Goal: Book appointment/travel/reservation

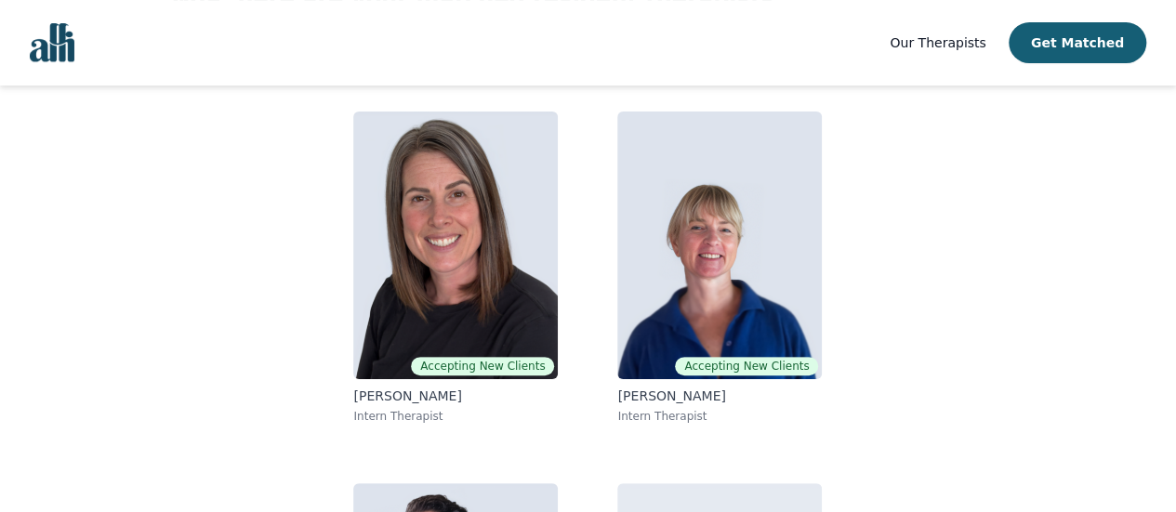
scroll to position [157, 0]
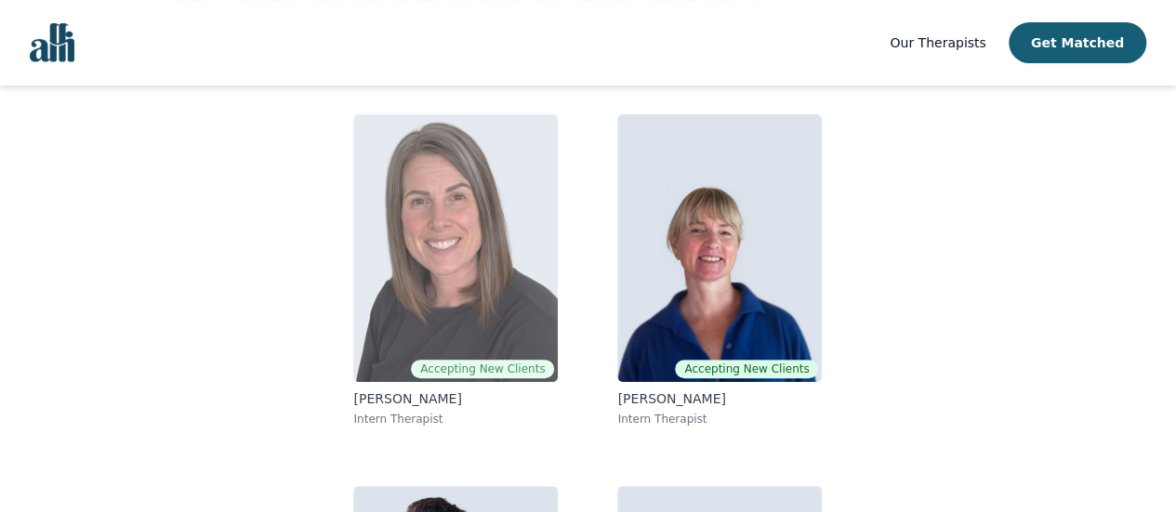
click at [515, 280] on img at bounding box center [455, 248] width 205 height 268
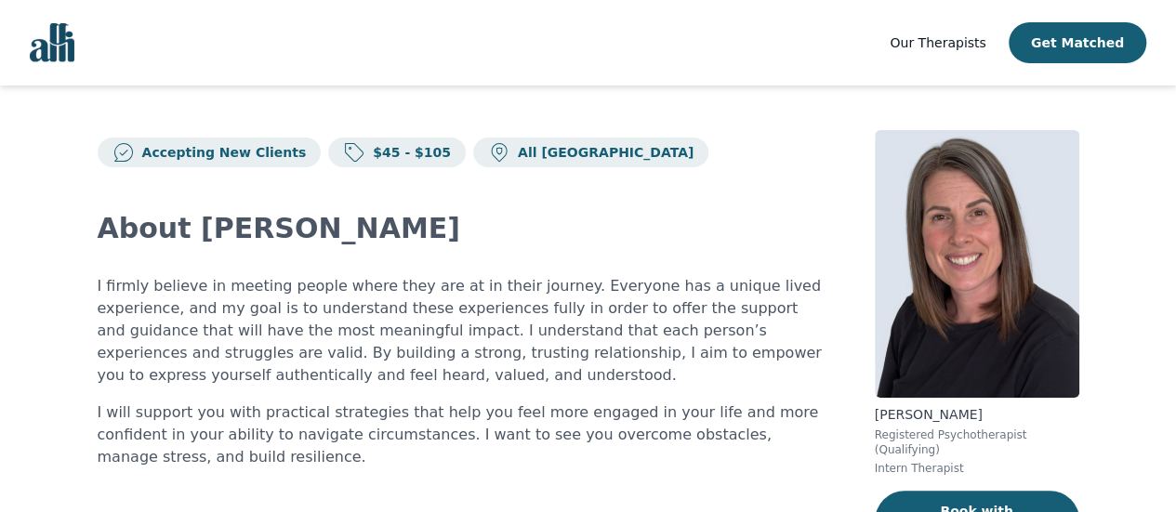
scroll to position [157, 0]
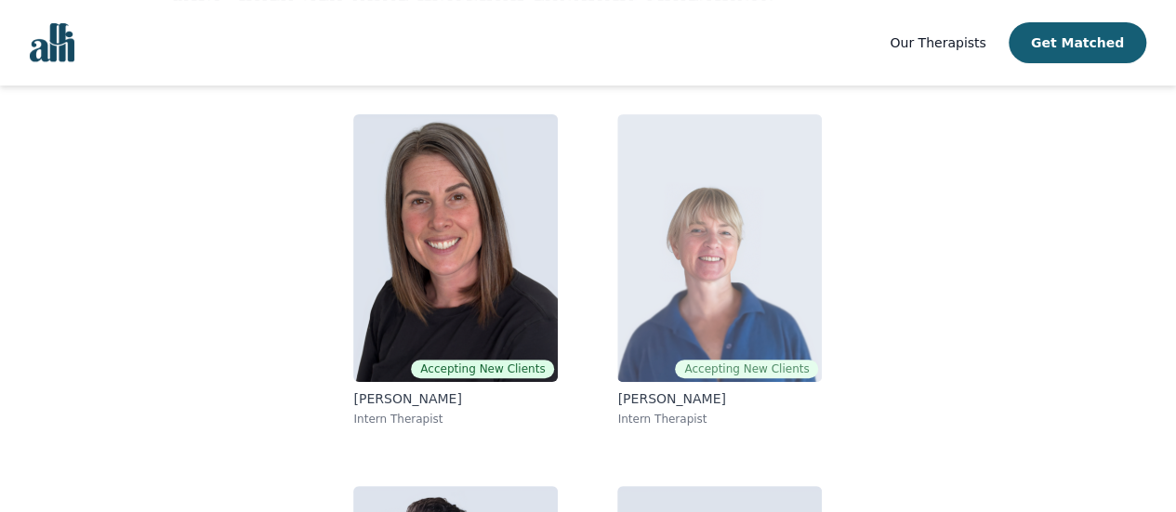
click at [721, 285] on img at bounding box center [719, 248] width 205 height 268
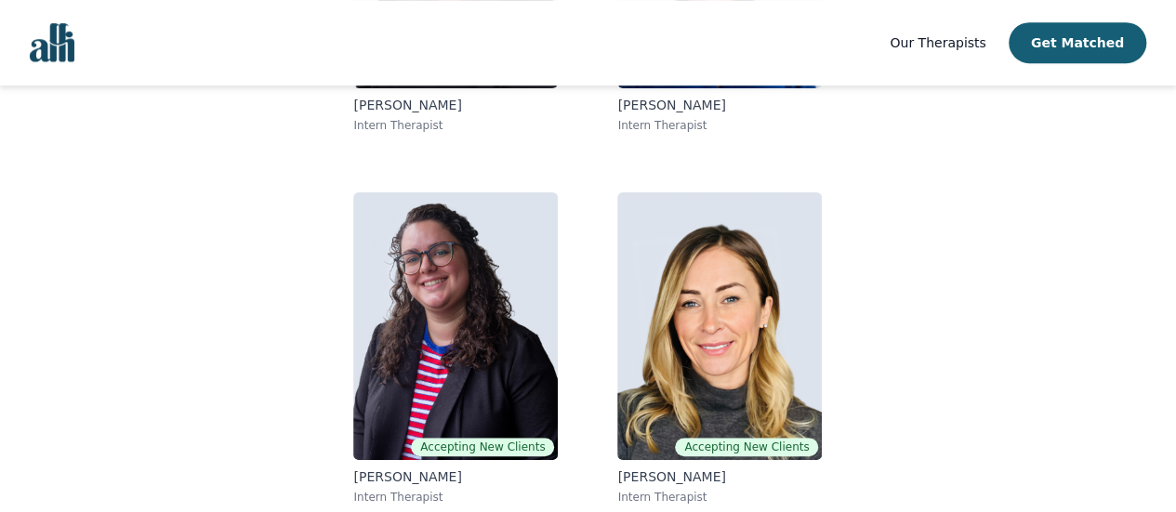
scroll to position [458, 0]
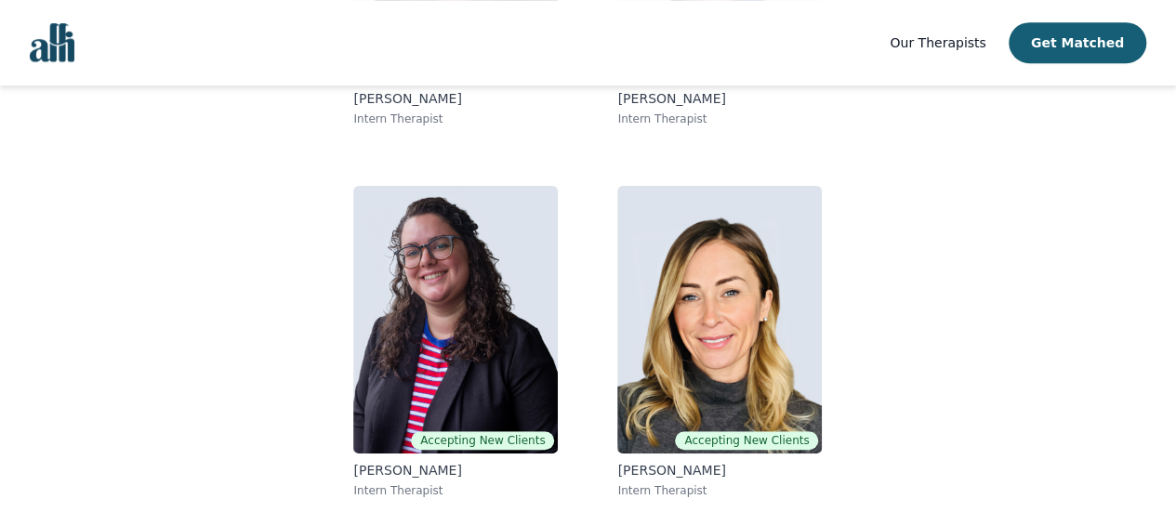
click at [441, 281] on img at bounding box center [455, 320] width 205 height 268
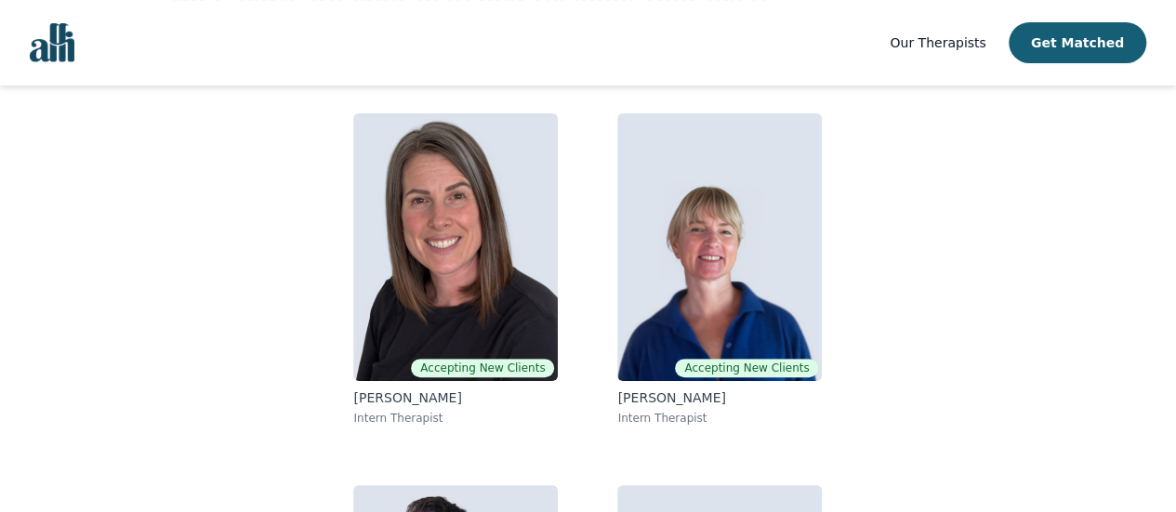
scroll to position [156, 0]
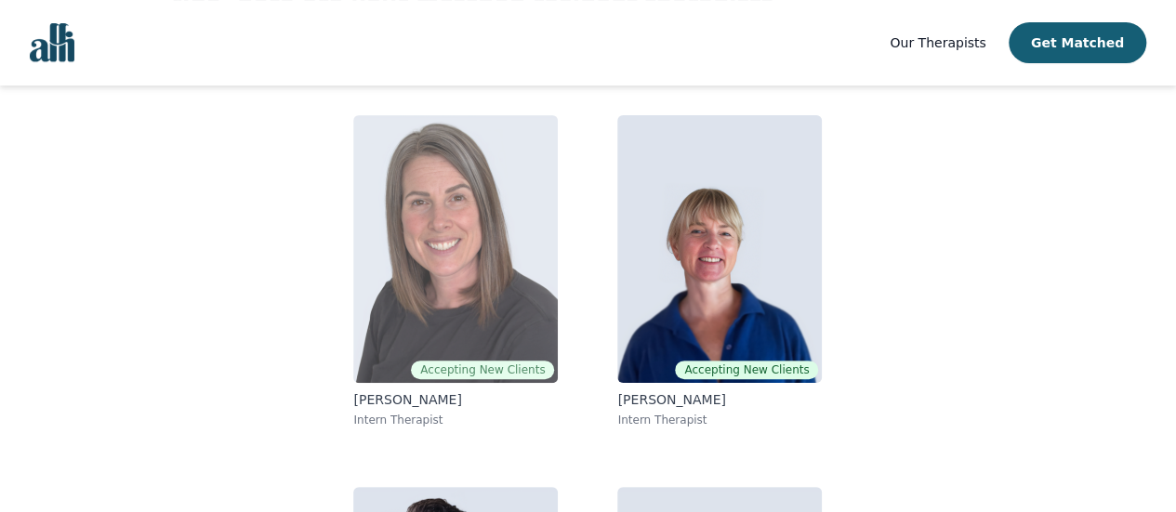
click at [435, 247] on img at bounding box center [455, 249] width 205 height 268
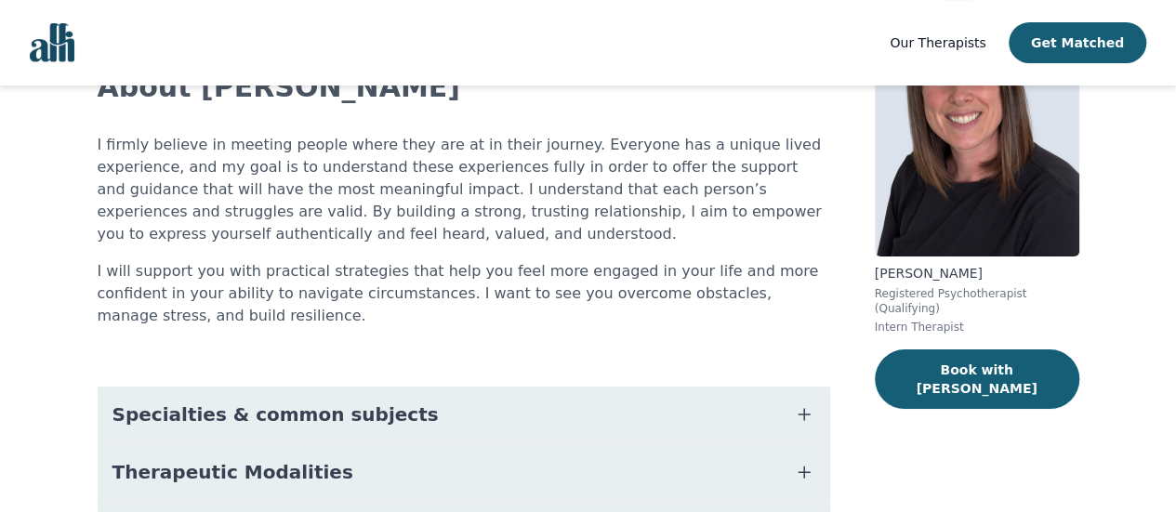
scroll to position [192, 0]
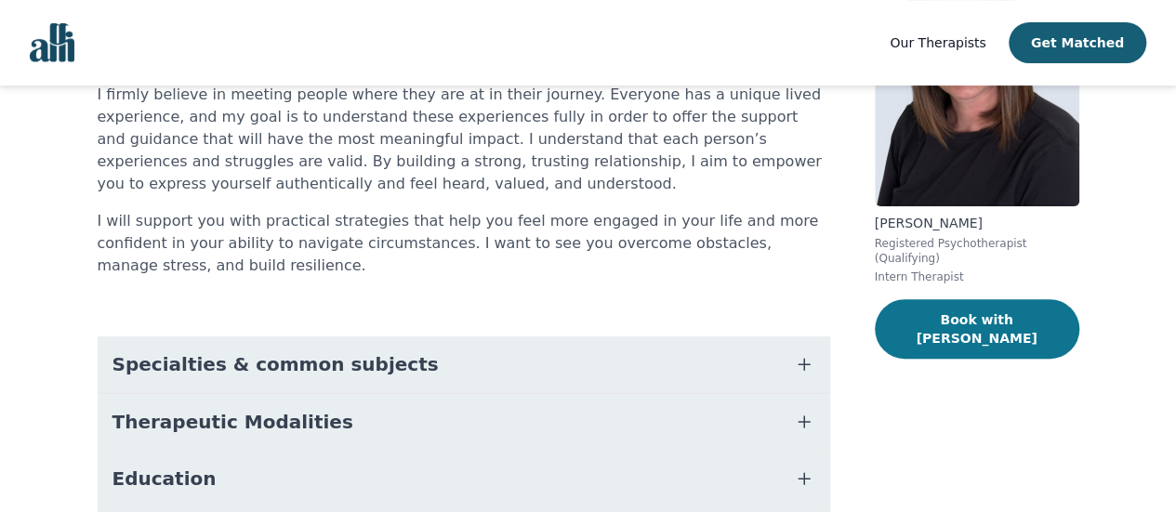
click at [983, 311] on button "Book with [PERSON_NAME]" at bounding box center [977, 329] width 205 height 60
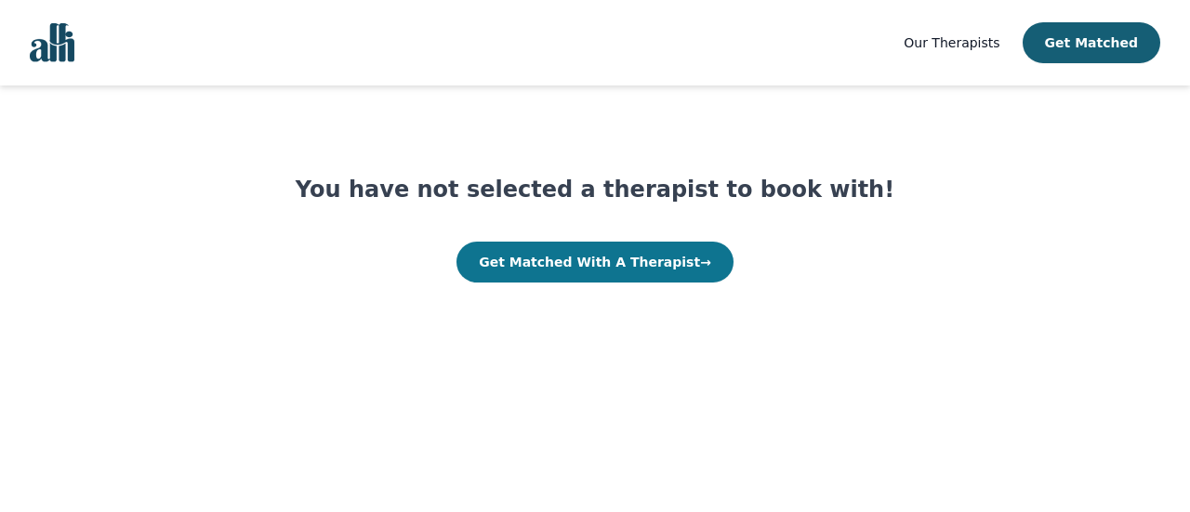
click at [657, 272] on button "Get Matched With A Therapist →" at bounding box center [595, 262] width 277 height 41
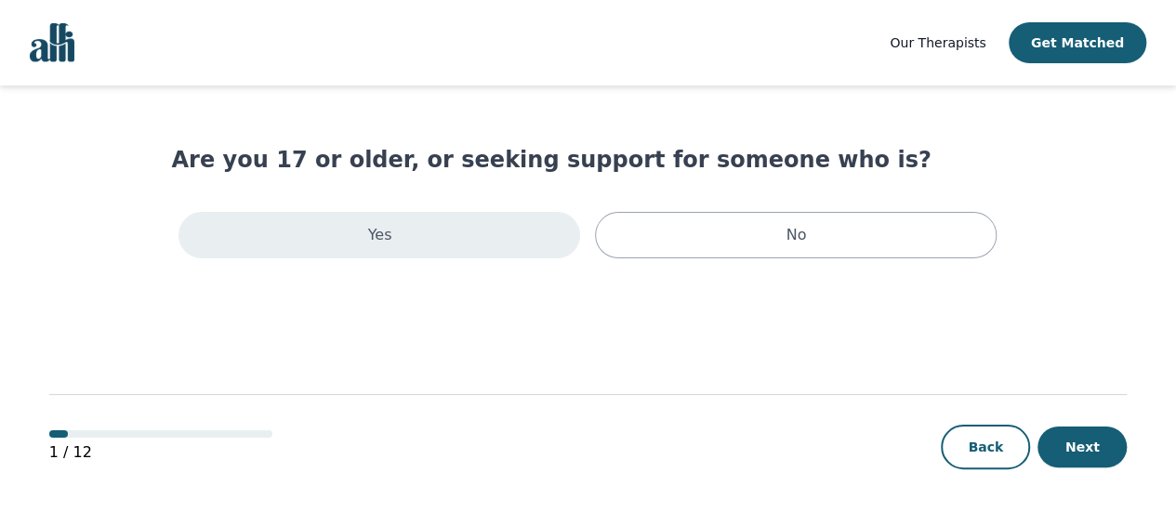
click at [470, 246] on div "Yes" at bounding box center [380, 235] width 402 height 46
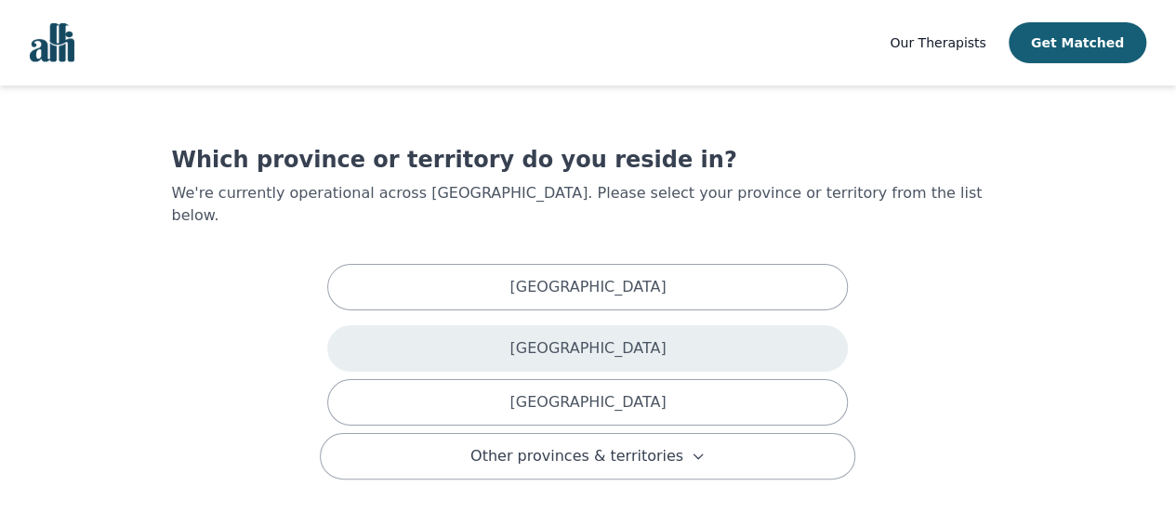
click at [552, 338] on div "British Columbia" at bounding box center [587, 348] width 521 height 46
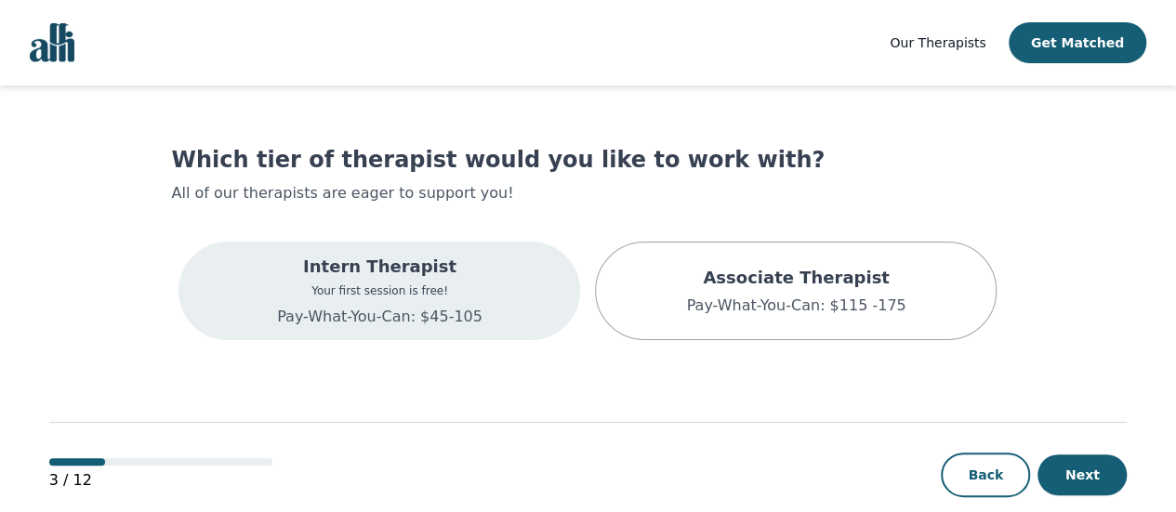
click at [508, 303] on div "Intern Therapist Your first session is free! Pay-What-You-Can: $45-105" at bounding box center [380, 291] width 402 height 99
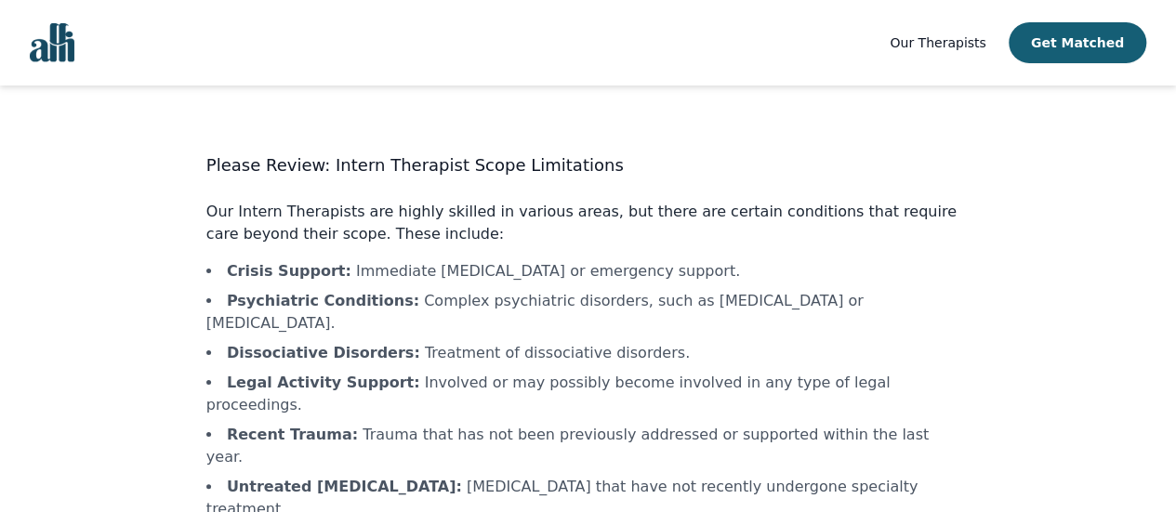
scroll to position [126, 0]
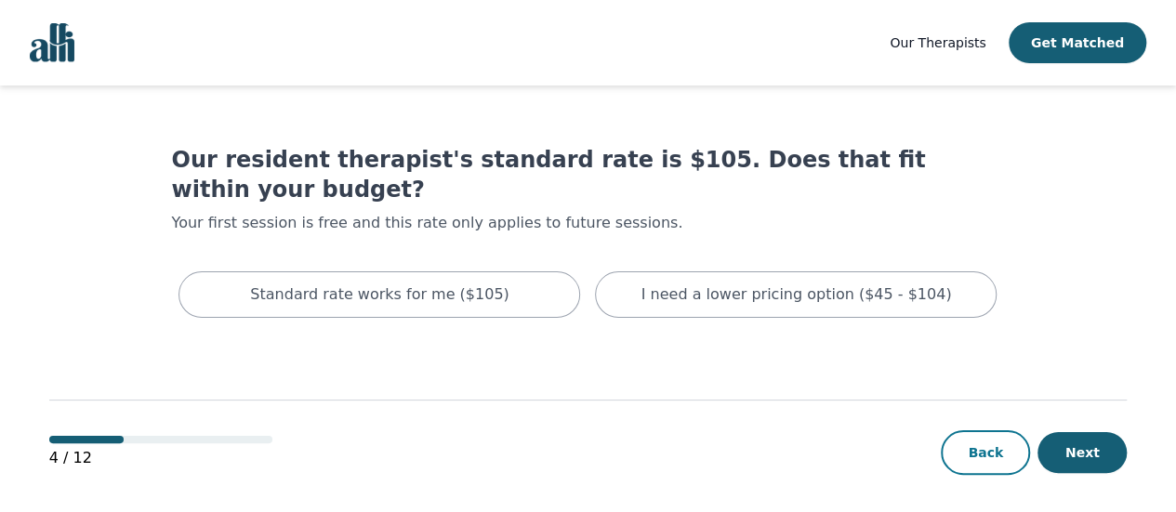
click at [986, 444] on button "Back" at bounding box center [985, 453] width 89 height 45
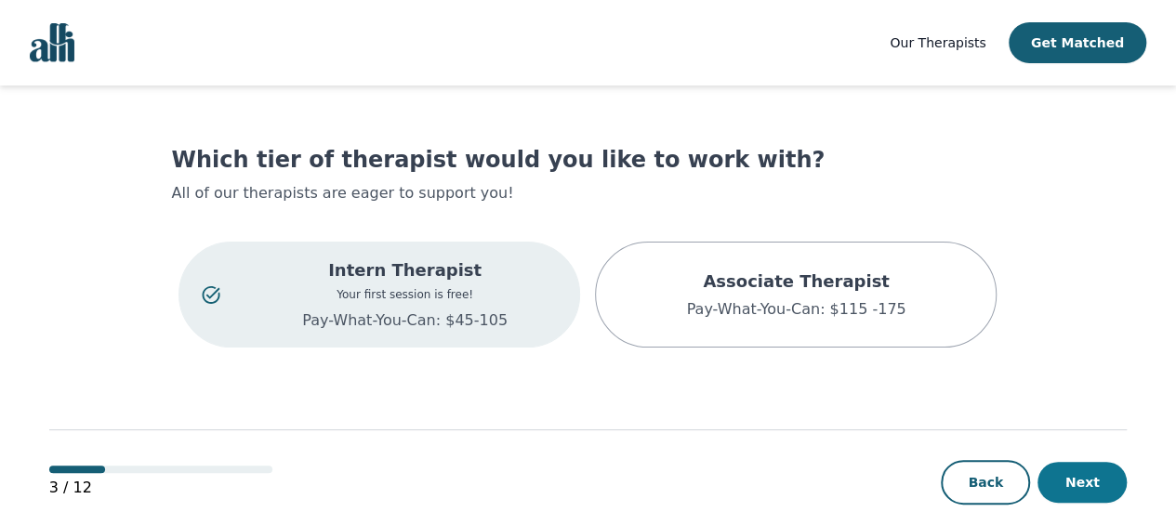
click at [1082, 488] on button "Next" at bounding box center [1082, 482] width 89 height 41
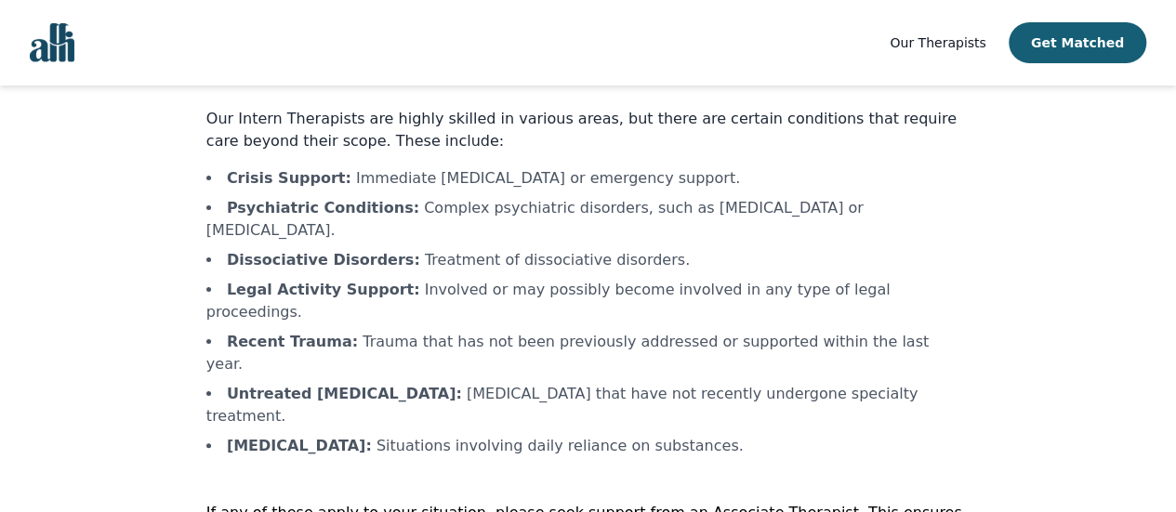
scroll to position [126, 0]
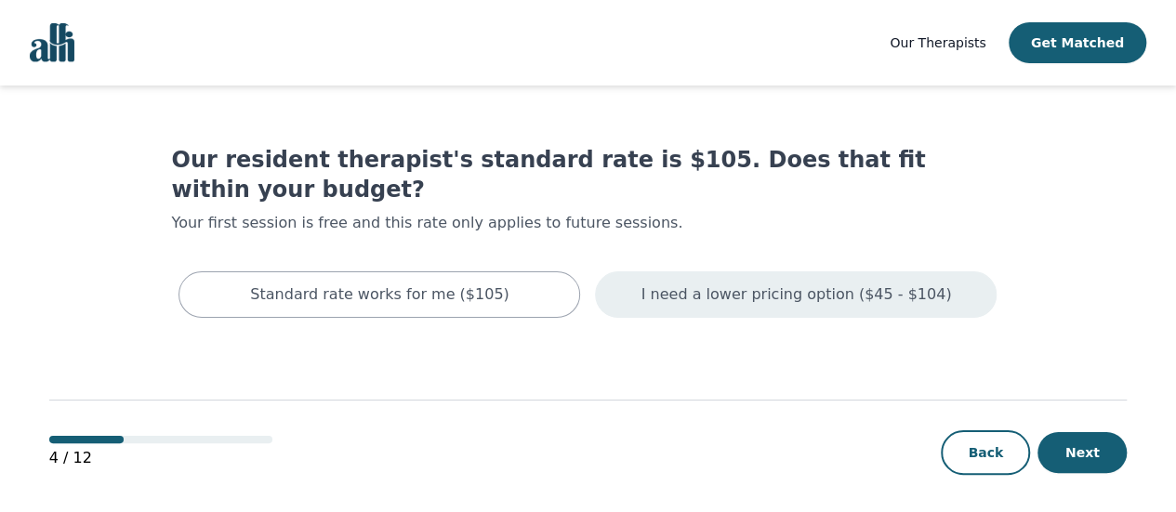
click at [767, 280] on div "I need a lower pricing option ($45 - $104)" at bounding box center [796, 295] width 402 height 46
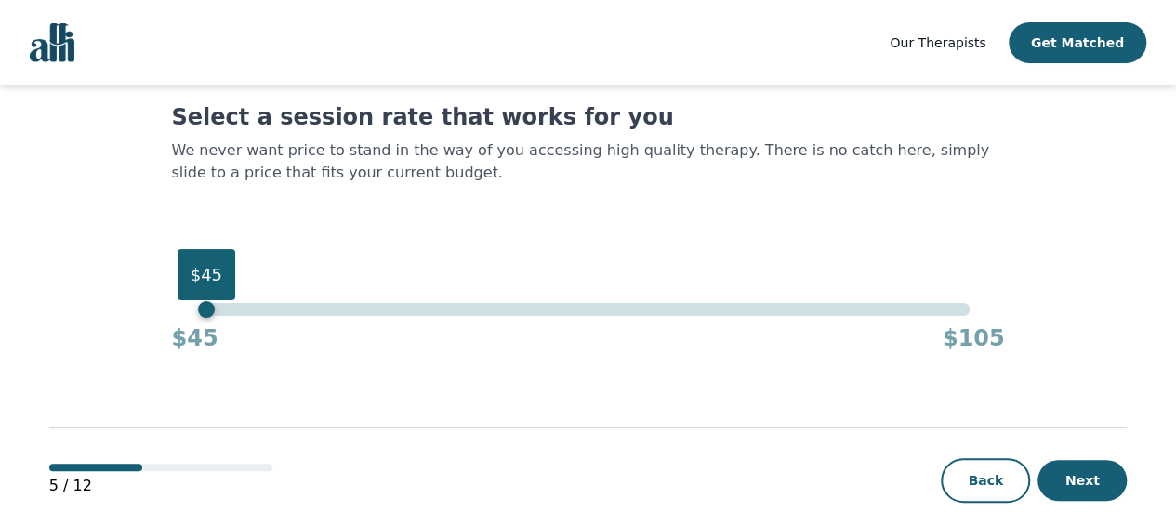
scroll to position [78, 0]
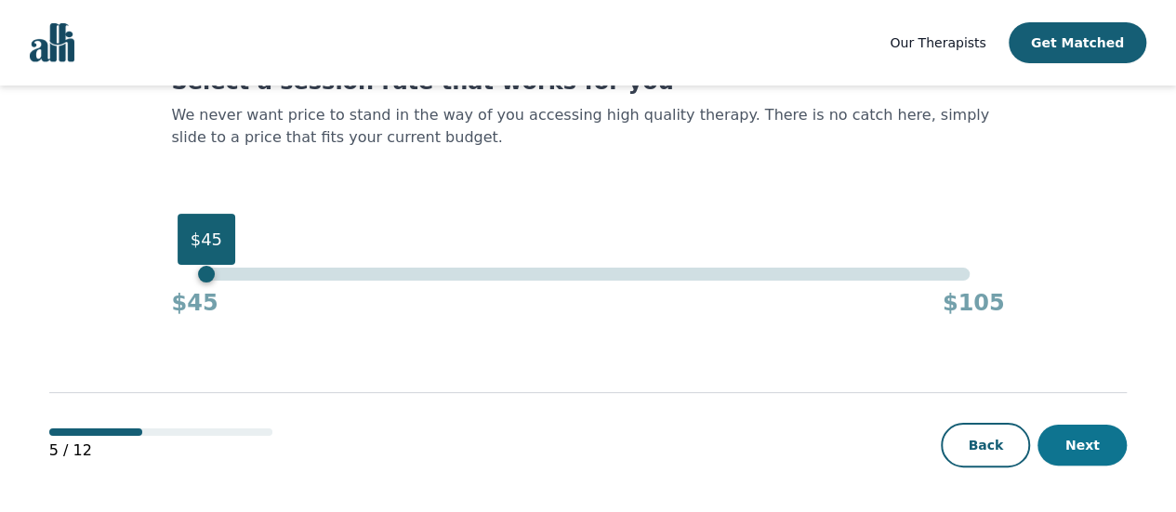
click at [1087, 454] on button "Next" at bounding box center [1082, 445] width 89 height 41
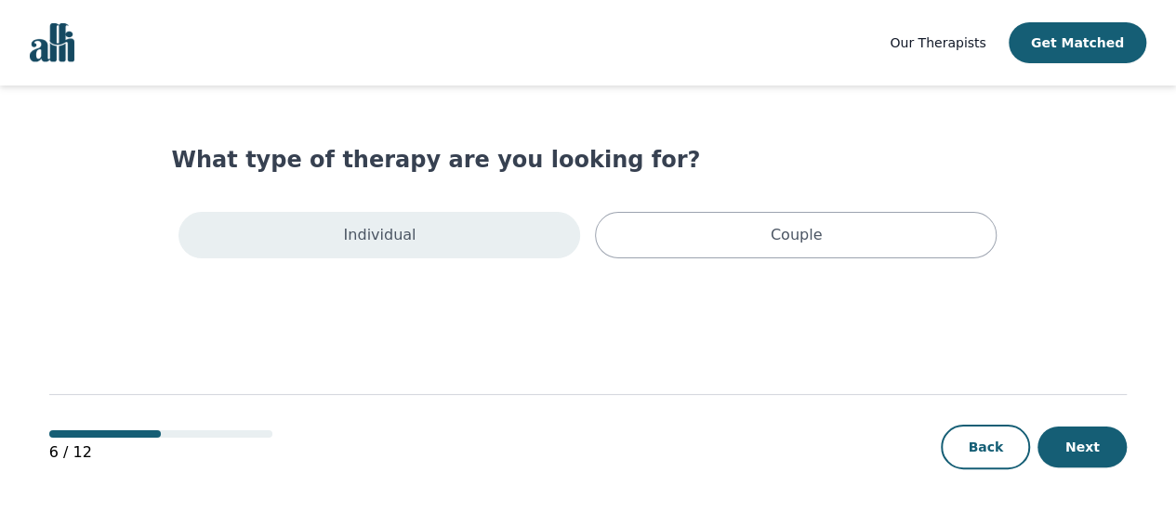
click at [445, 234] on div "Individual" at bounding box center [380, 235] width 402 height 46
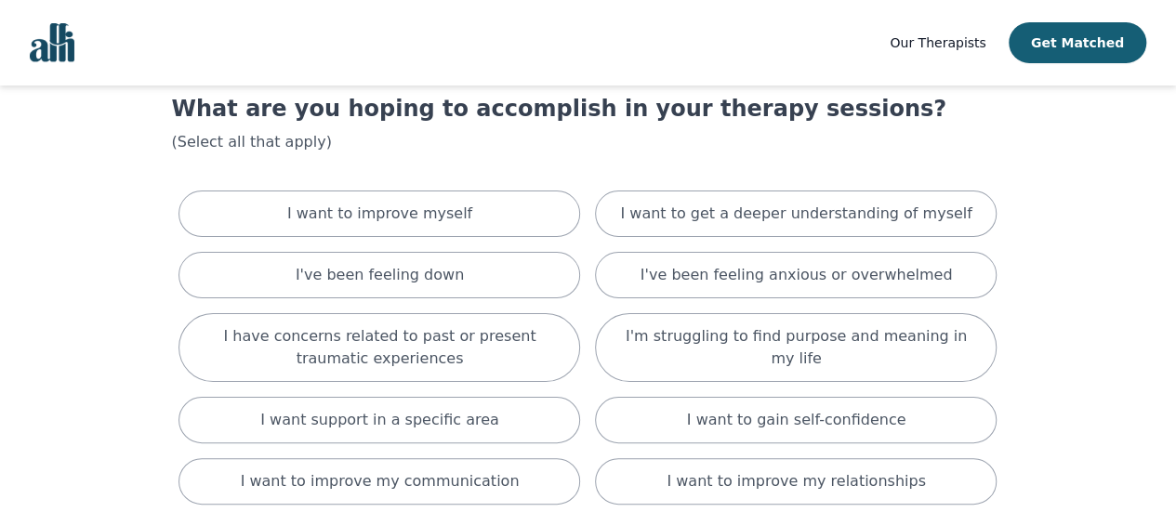
scroll to position [94, 0]
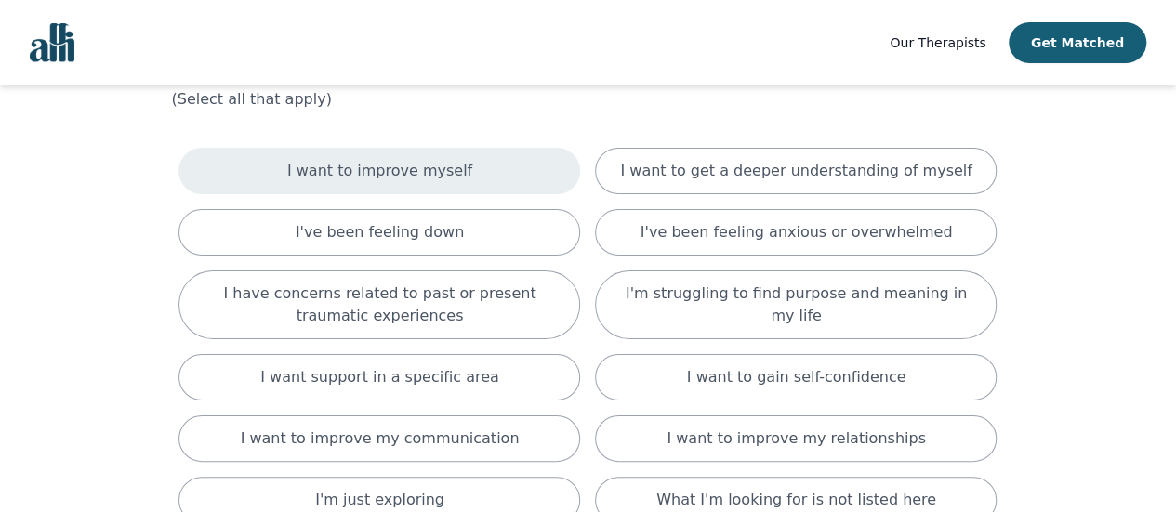
click at [498, 186] on div "I want to improve myself" at bounding box center [380, 171] width 402 height 46
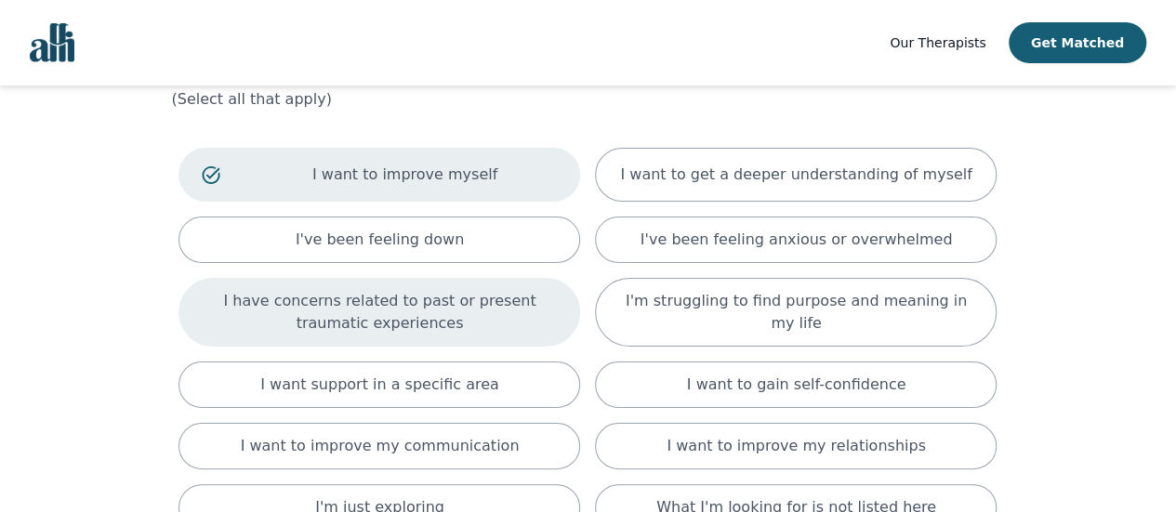
click at [506, 325] on p "I have concerns related to past or present traumatic experiences" at bounding box center [379, 312] width 355 height 45
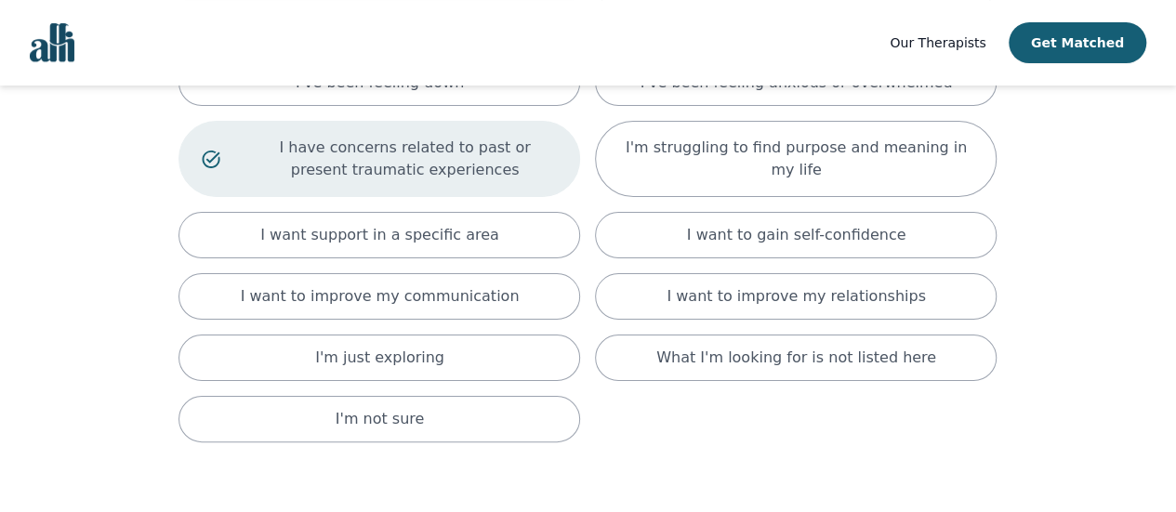
scroll to position [251, 0]
click at [485, 312] on div "I want to improve my communication" at bounding box center [380, 296] width 402 height 46
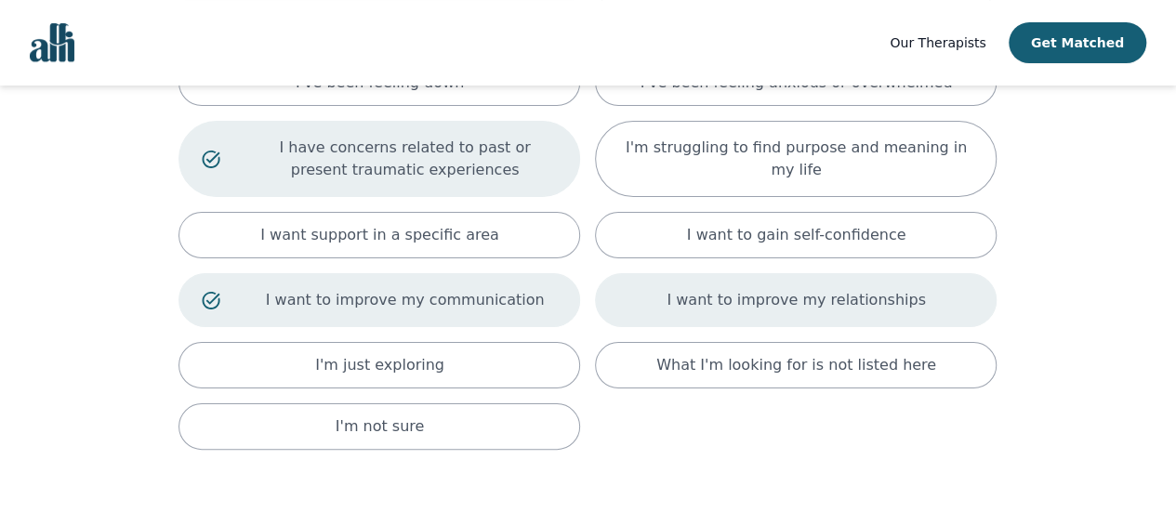
click at [710, 304] on p "I want to improve my relationships" at bounding box center [796, 300] width 259 height 22
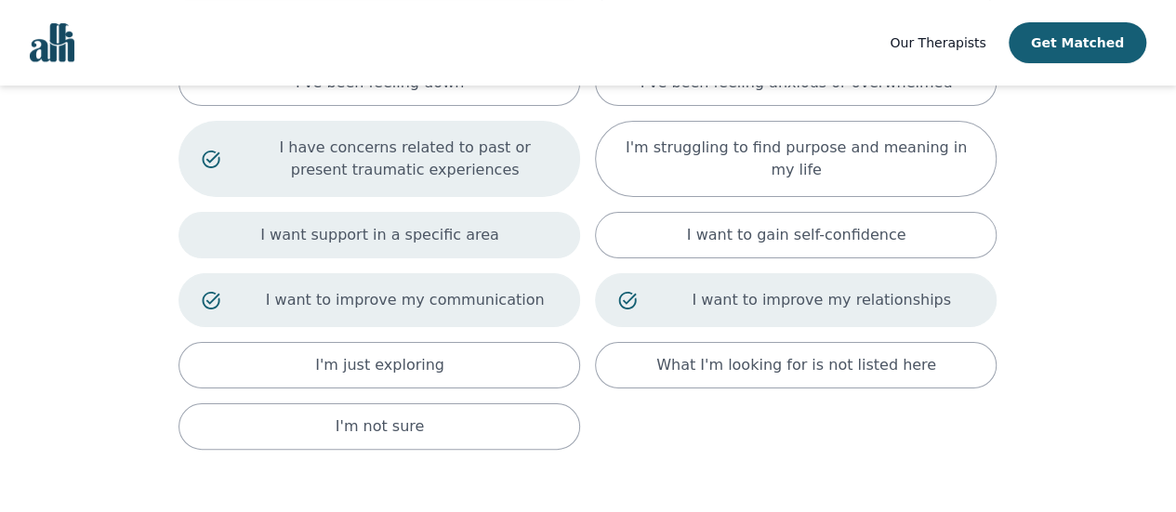
click at [471, 242] on p "I want support in a specific area" at bounding box center [379, 235] width 239 height 22
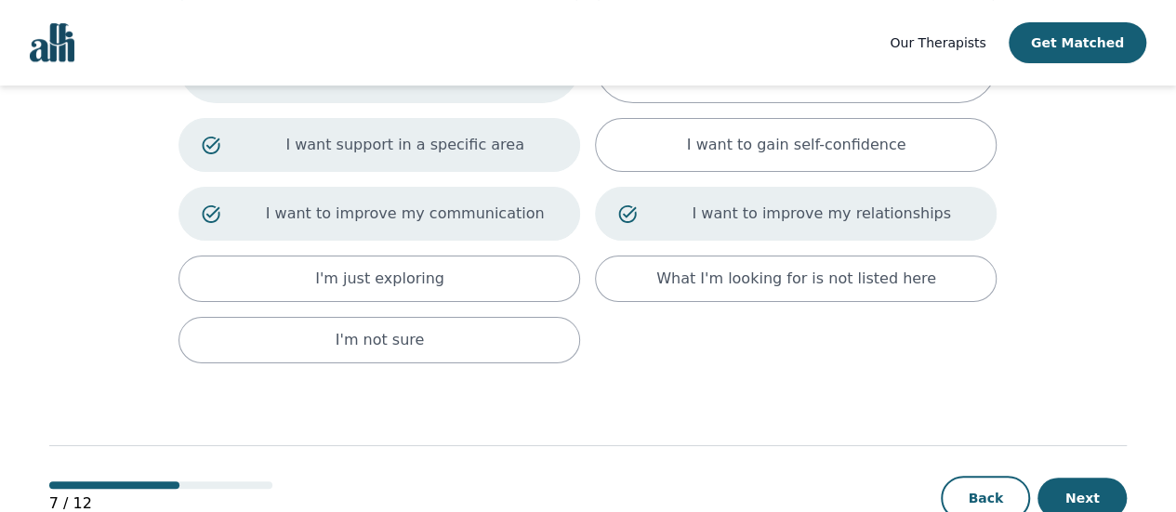
scroll to position [393, 0]
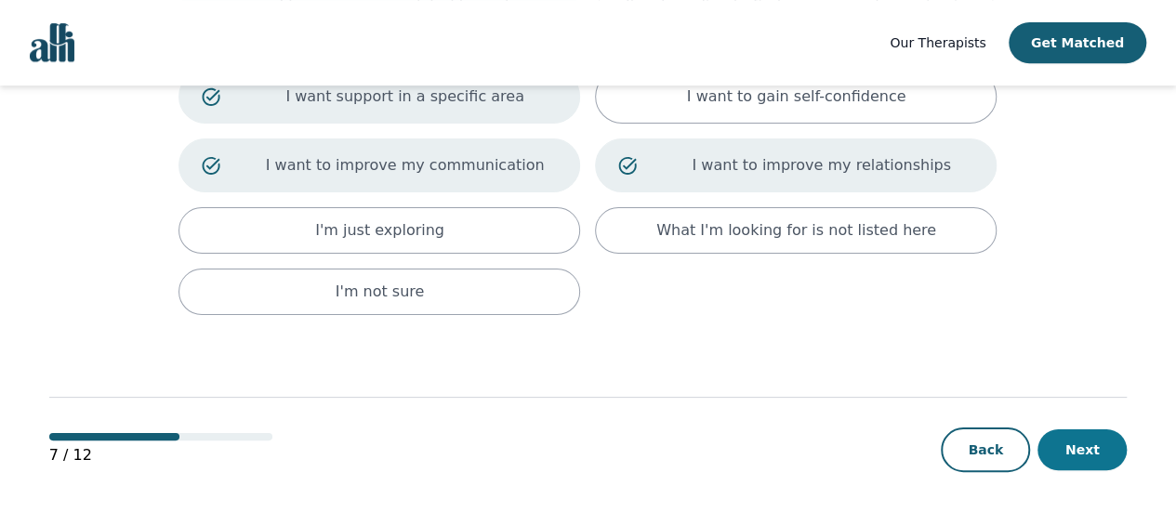
click at [1093, 448] on button "Next" at bounding box center [1082, 450] width 89 height 41
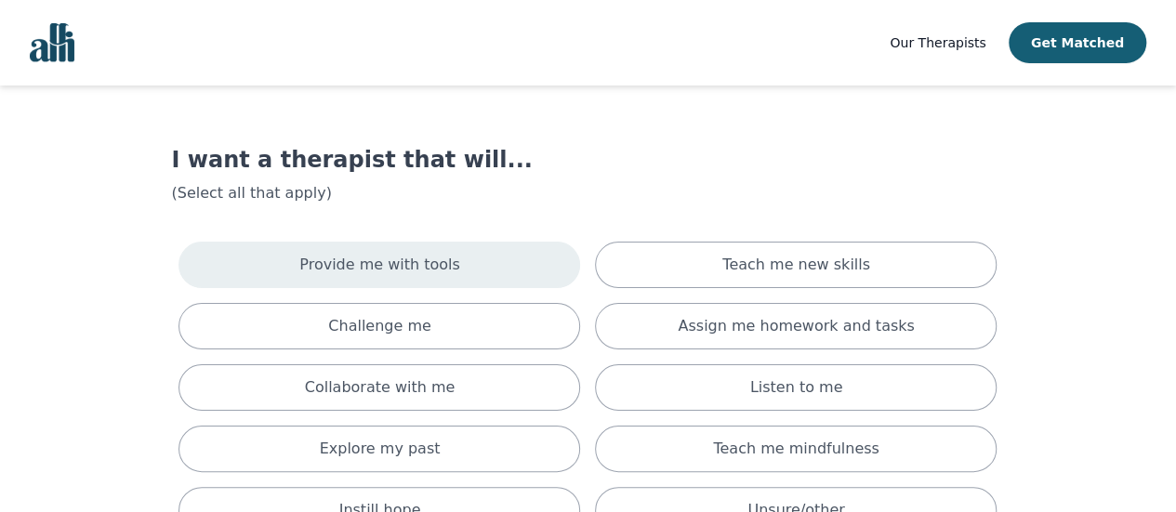
click at [272, 279] on div "Provide me with tools" at bounding box center [380, 265] width 402 height 46
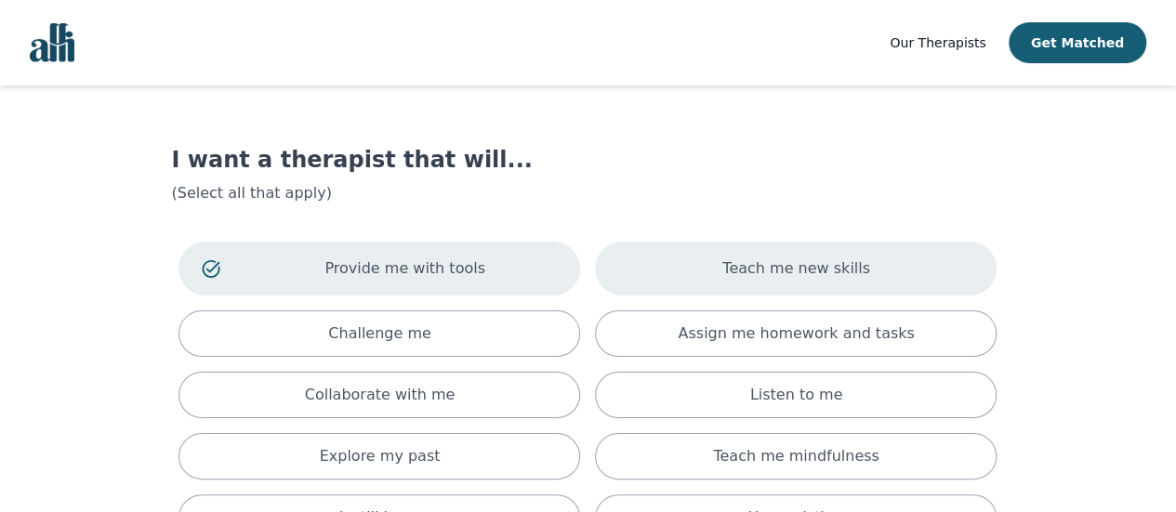
click at [655, 277] on div "Teach me new skills" at bounding box center [796, 269] width 402 height 54
click at [296, 389] on div "Collaborate with me" at bounding box center [380, 395] width 402 height 46
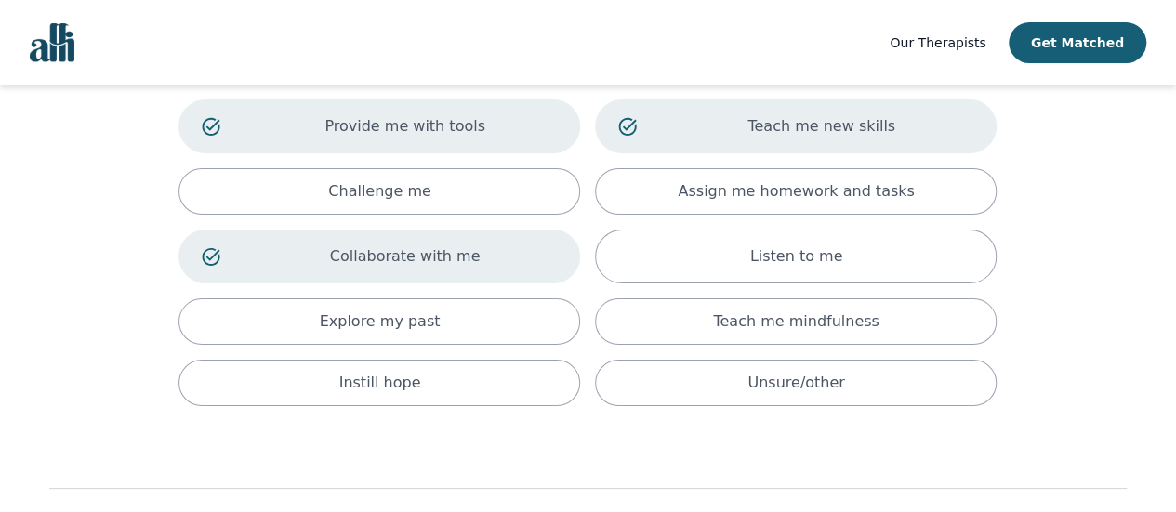
scroll to position [139, 0]
click at [632, 323] on div "Teach me mindfulness" at bounding box center [796, 324] width 402 height 46
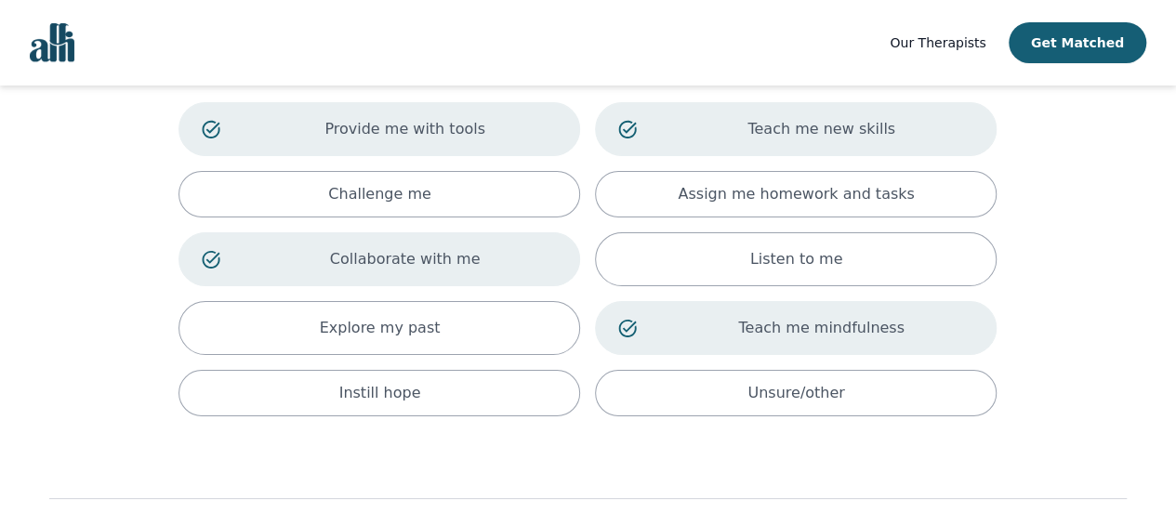
click at [623, 329] on icon at bounding box center [627, 328] width 19 height 19
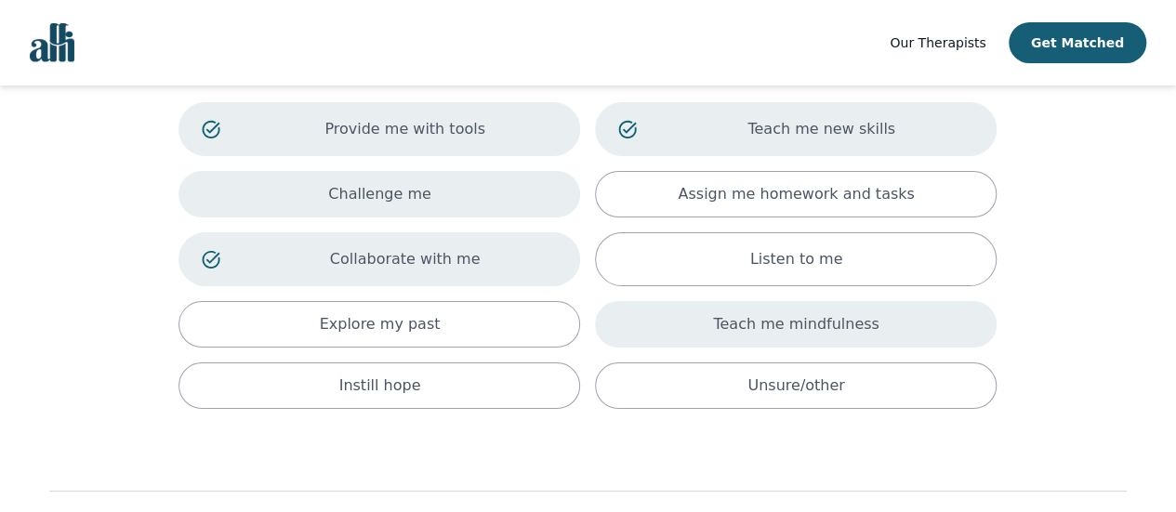
click at [356, 205] on div "Challenge me" at bounding box center [380, 194] width 402 height 46
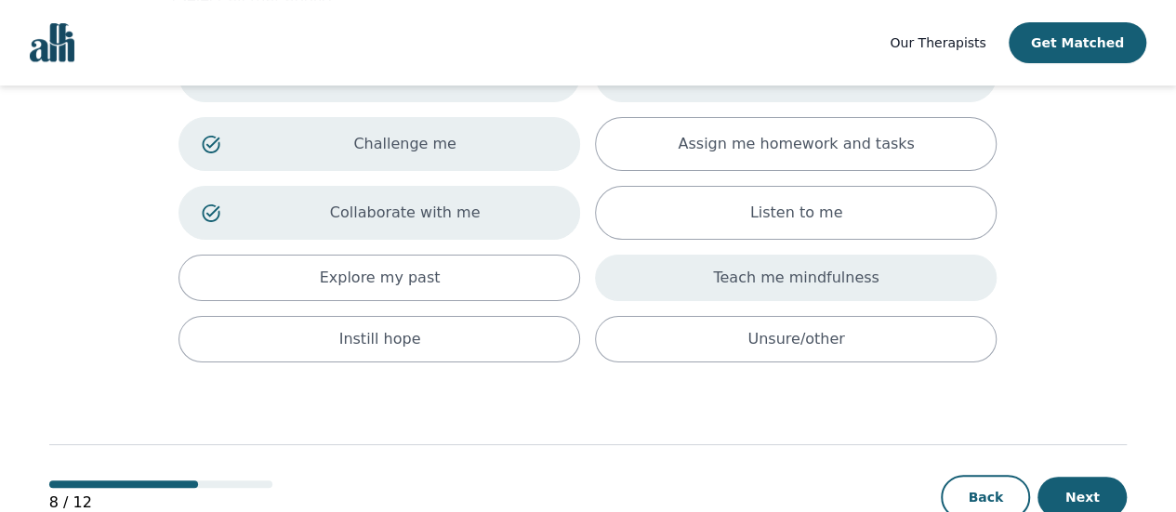
scroll to position [242, 0]
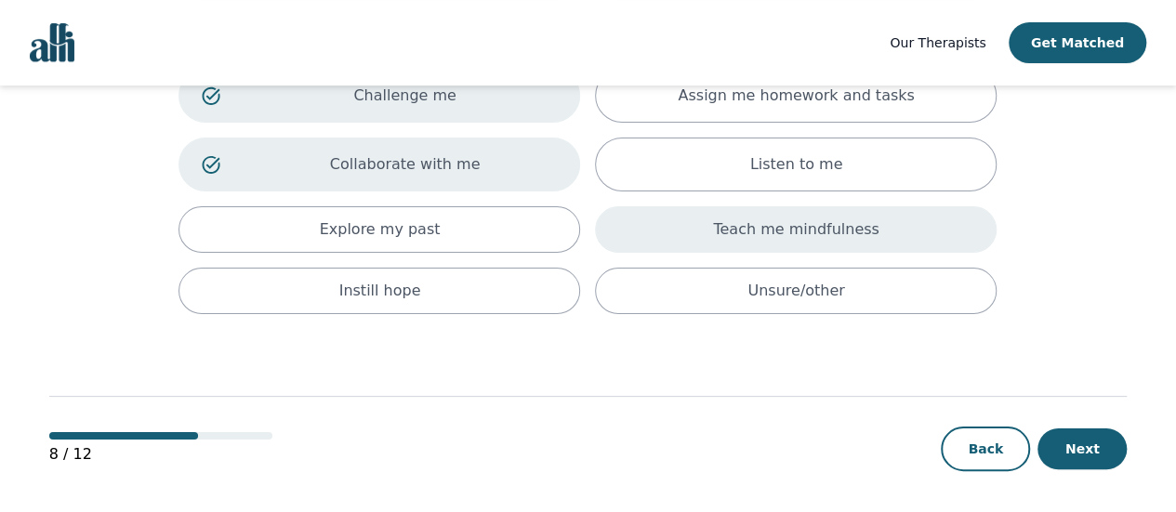
click at [454, 229] on div "Explore my past" at bounding box center [380, 229] width 402 height 46
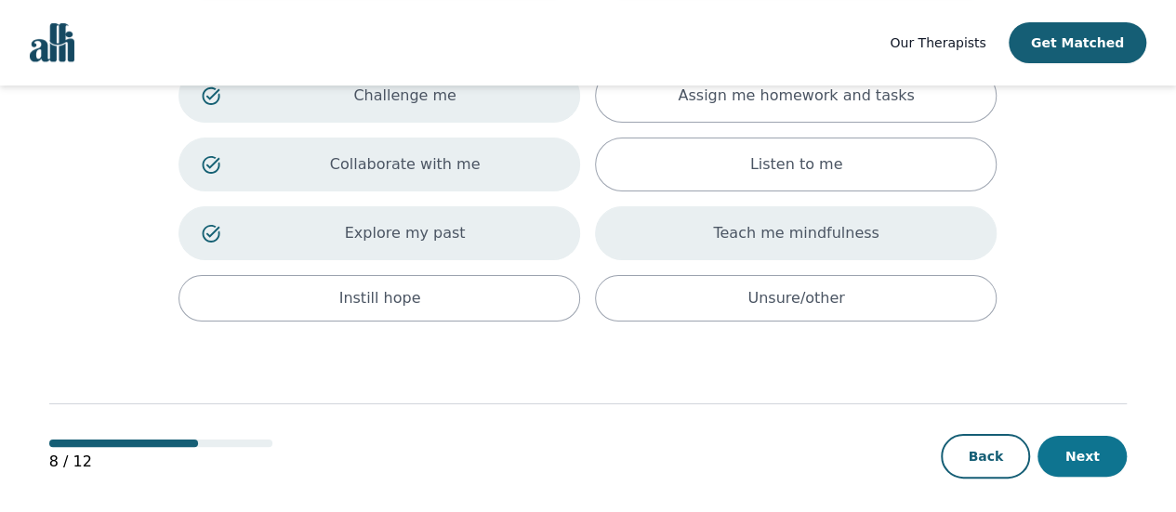
click at [1091, 462] on button "Next" at bounding box center [1082, 456] width 89 height 41
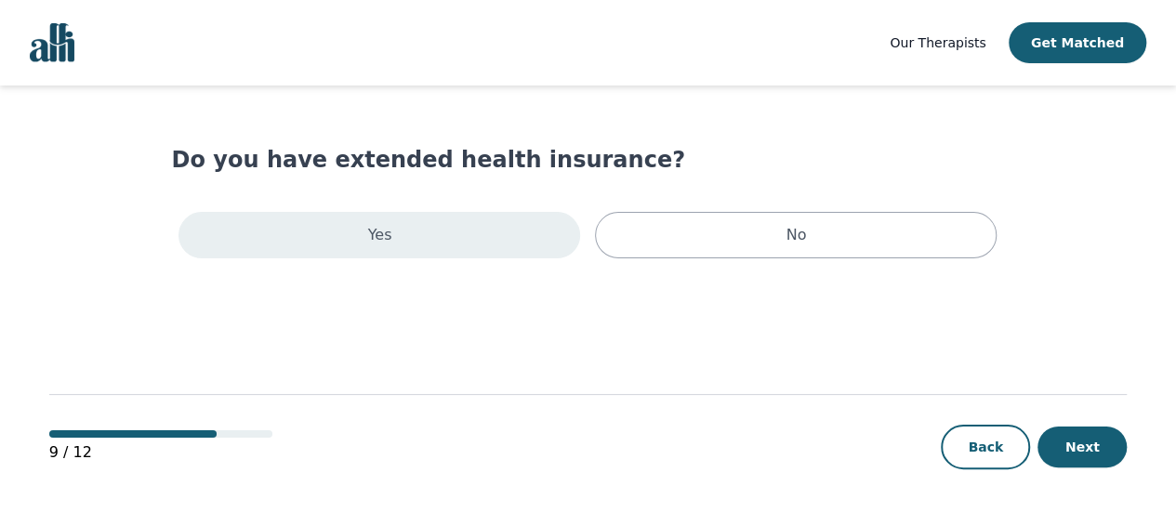
click at [393, 235] on div "Yes" at bounding box center [380, 235] width 402 height 46
